Goal: Find specific page/section: Find specific page/section

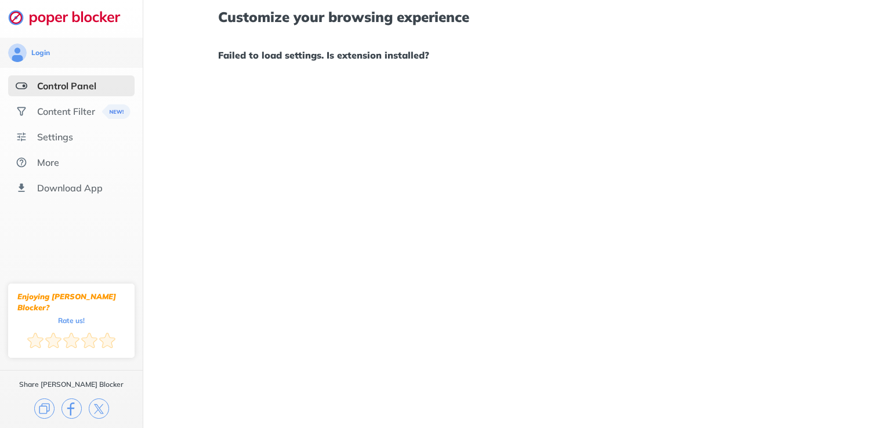
click at [287, 60] on h1 "Failed to load settings. Is extension installed?" at bounding box center [517, 55] width 598 height 15
click at [65, 82] on div "Control Panel" at bounding box center [66, 86] width 59 height 12
click at [61, 110] on div "Content Filter" at bounding box center [66, 112] width 58 height 12
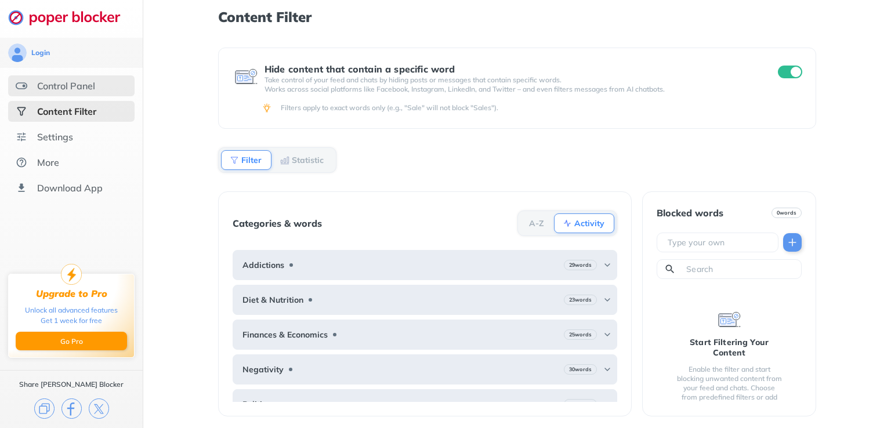
click at [58, 77] on div "Control Panel" at bounding box center [71, 85] width 126 height 21
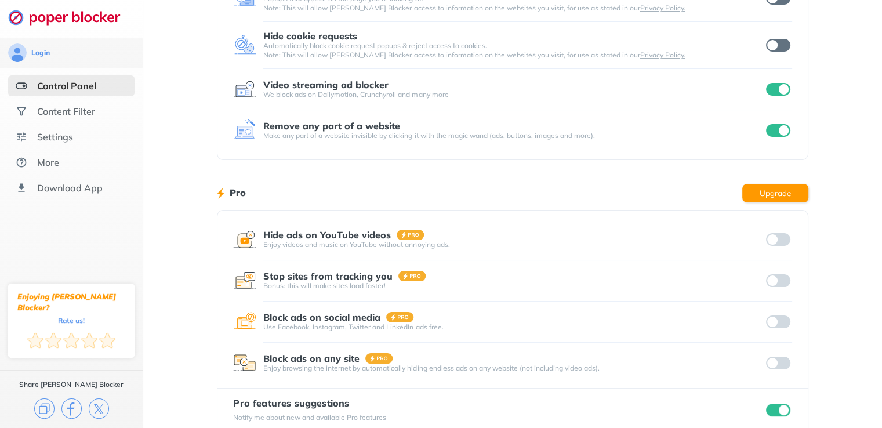
scroll to position [171, 0]
